Goal: Register for event/course

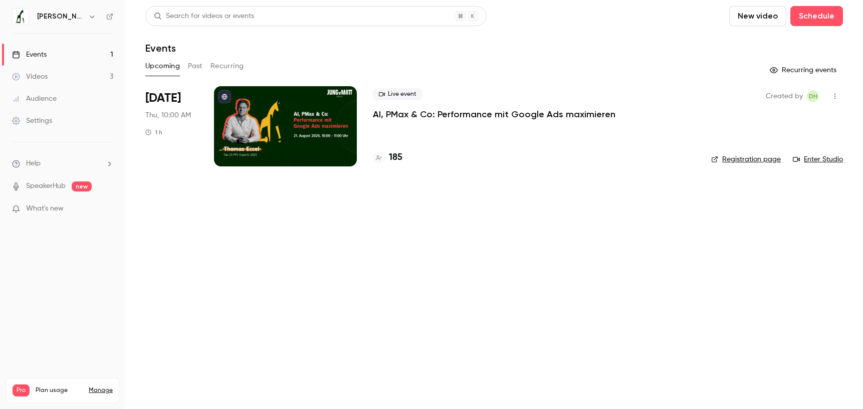
click at [485, 143] on div "Live event AI, PMax & Co: Performance mit Google Ads maximieren 185" at bounding box center [534, 126] width 322 height 80
click at [824, 158] on link "Enter Studio" at bounding box center [818, 159] width 50 height 10
